Goal: Use online tool/utility: Utilize a website feature to perform a specific function

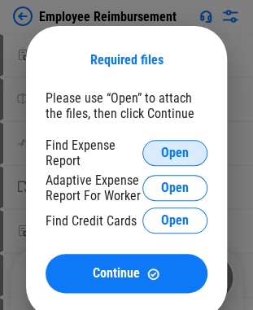
click at [179, 151] on span "Open" at bounding box center [175, 152] width 28 height 13
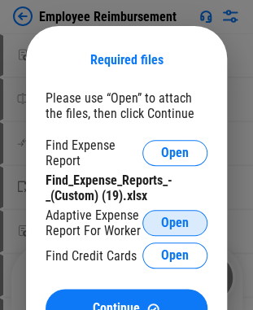
click at [159, 227] on button "Open" at bounding box center [174, 223] width 65 height 26
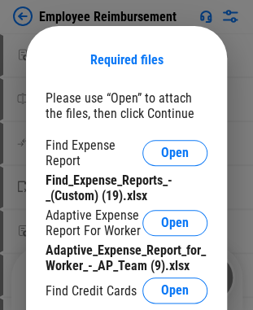
click at [193, 89] on div "Required files Please use “Open” to attach the files, then click Continue Find …" at bounding box center [126, 207] width 201 height 363
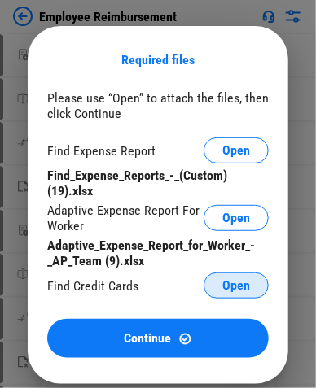
click at [221, 283] on button "Open" at bounding box center [235, 286] width 65 height 26
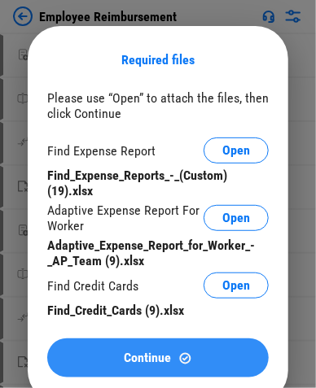
click at [132, 309] on button "Continue" at bounding box center [157, 357] width 221 height 39
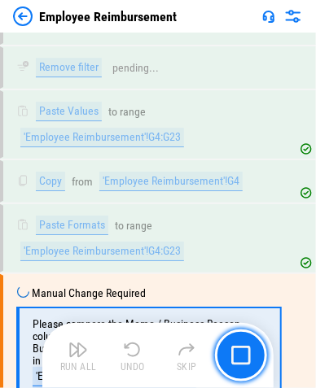
scroll to position [6544, 0]
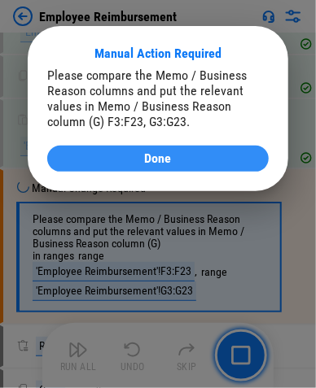
click at [146, 154] on span "Done" at bounding box center [158, 158] width 27 height 13
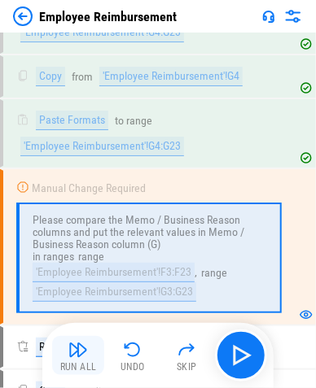
click at [84, 309] on div "Run All" at bounding box center [78, 367] width 37 height 10
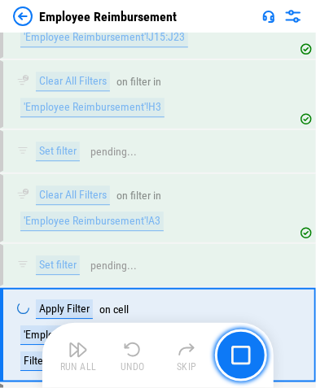
scroll to position [9154, 0]
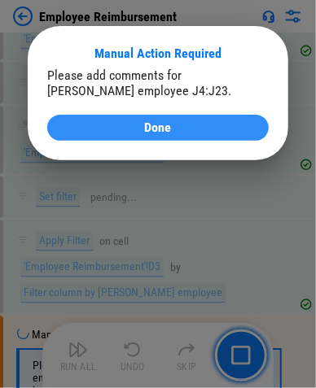
click at [168, 129] on span "Done" at bounding box center [158, 127] width 27 height 13
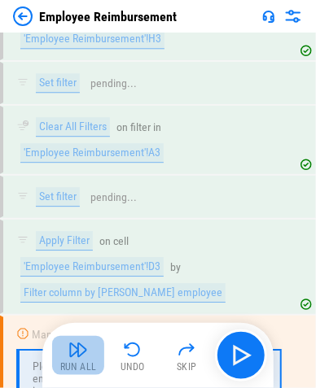
click at [64, 309] on button "Run All" at bounding box center [78, 355] width 52 height 39
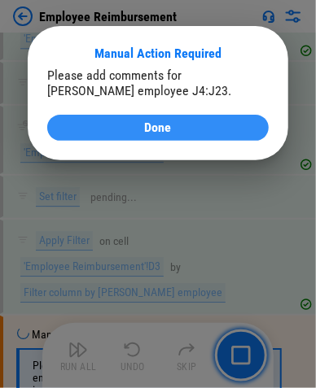
click at [157, 125] on span "Done" at bounding box center [158, 127] width 27 height 13
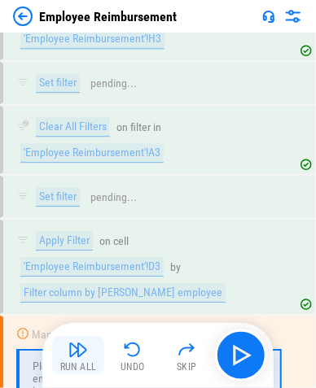
click at [82, 309] on div "Run All" at bounding box center [78, 367] width 37 height 10
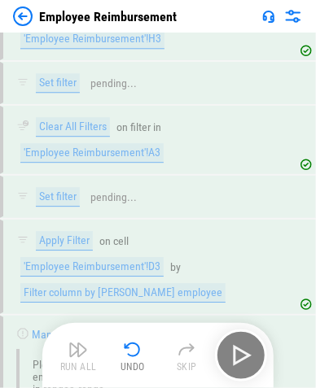
click at [76, 309] on div "Run All Undo Skip" at bounding box center [159, 356] width 215 height 52
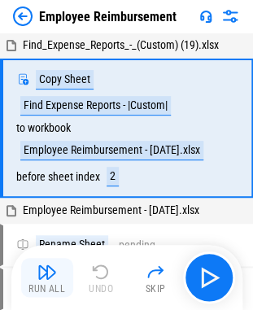
click at [50, 273] on img "button" at bounding box center [47, 272] width 20 height 20
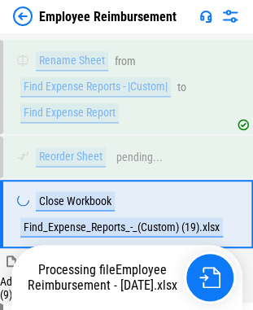
scroll to position [240, 0]
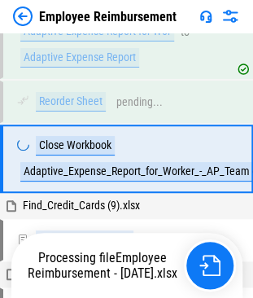
scroll to position [673, 0]
